Goal: Find specific page/section: Find specific page/section

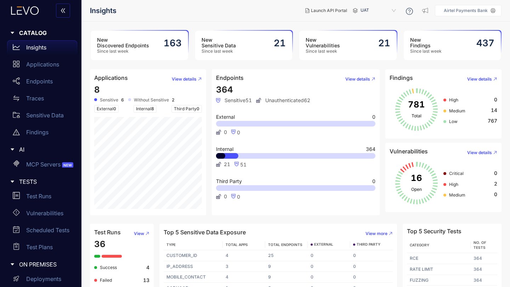
scroll to position [25, 0]
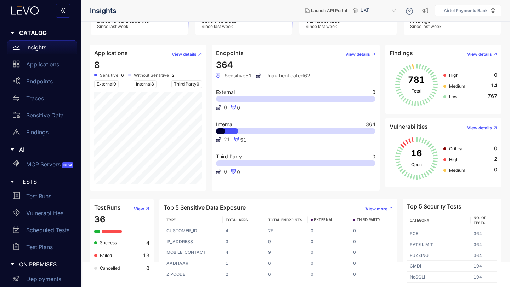
click at [117, 231] on div at bounding box center [112, 231] width 20 height 3
